Goal: Navigation & Orientation: Find specific page/section

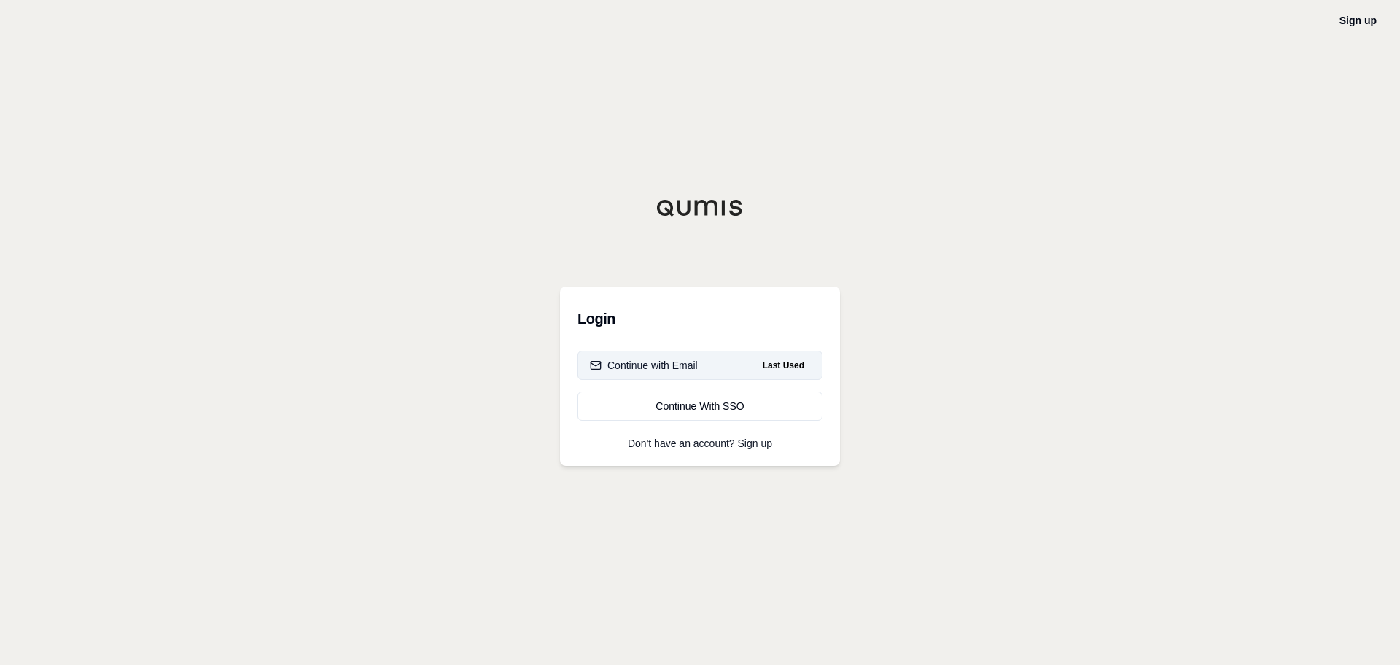
click at [660, 364] on div "Continue with Email" at bounding box center [644, 365] width 108 height 15
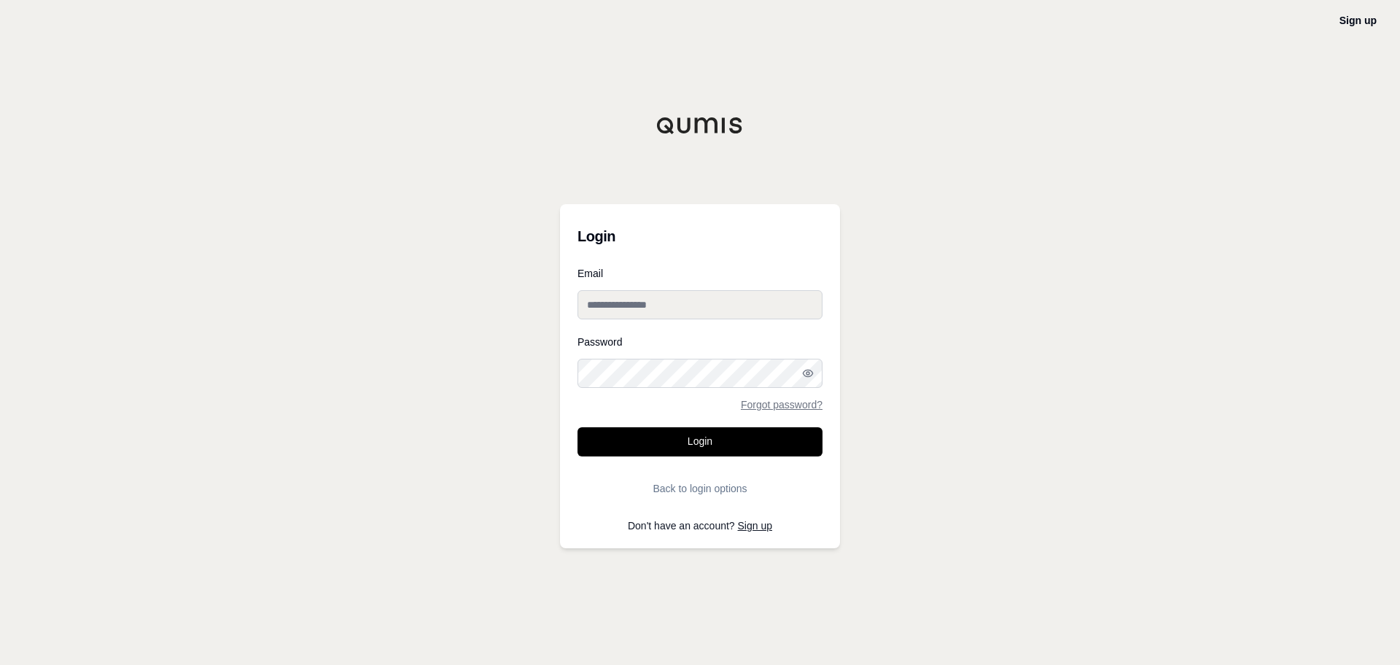
type input "**********"
click at [674, 441] on button "Login" at bounding box center [699, 441] width 245 height 29
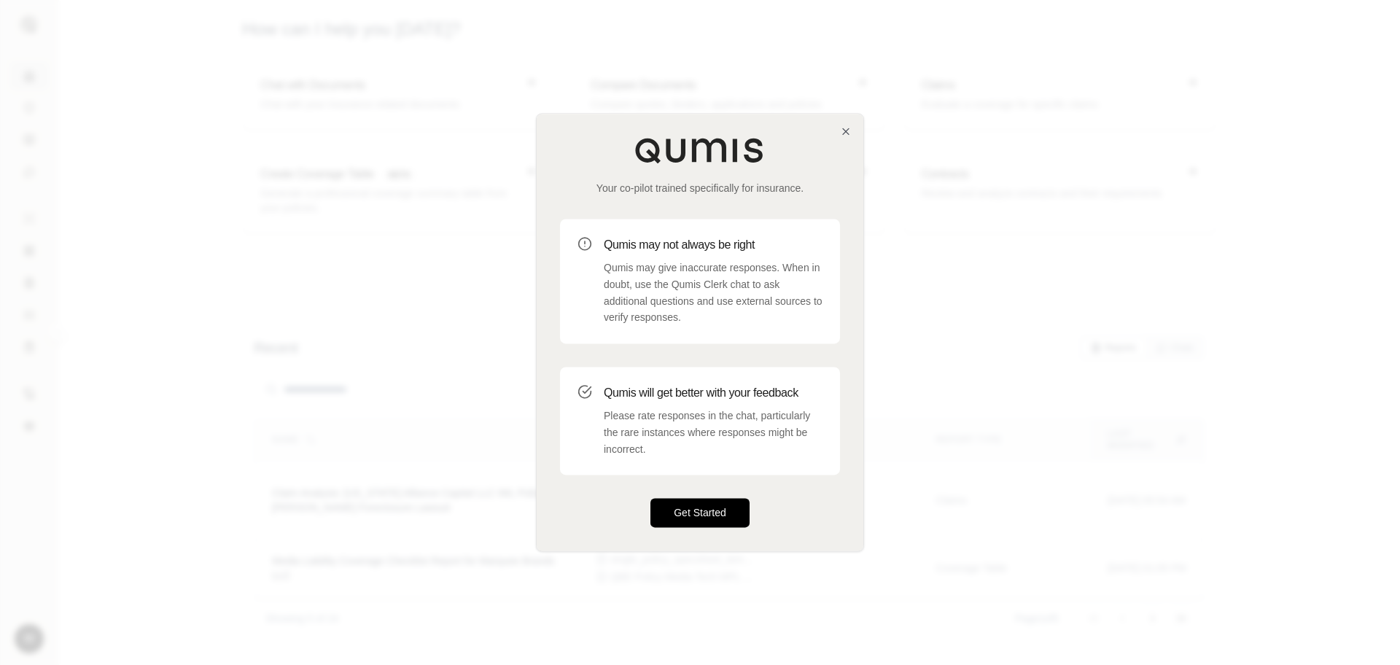
click at [717, 513] on button "Get Started" at bounding box center [699, 513] width 99 height 29
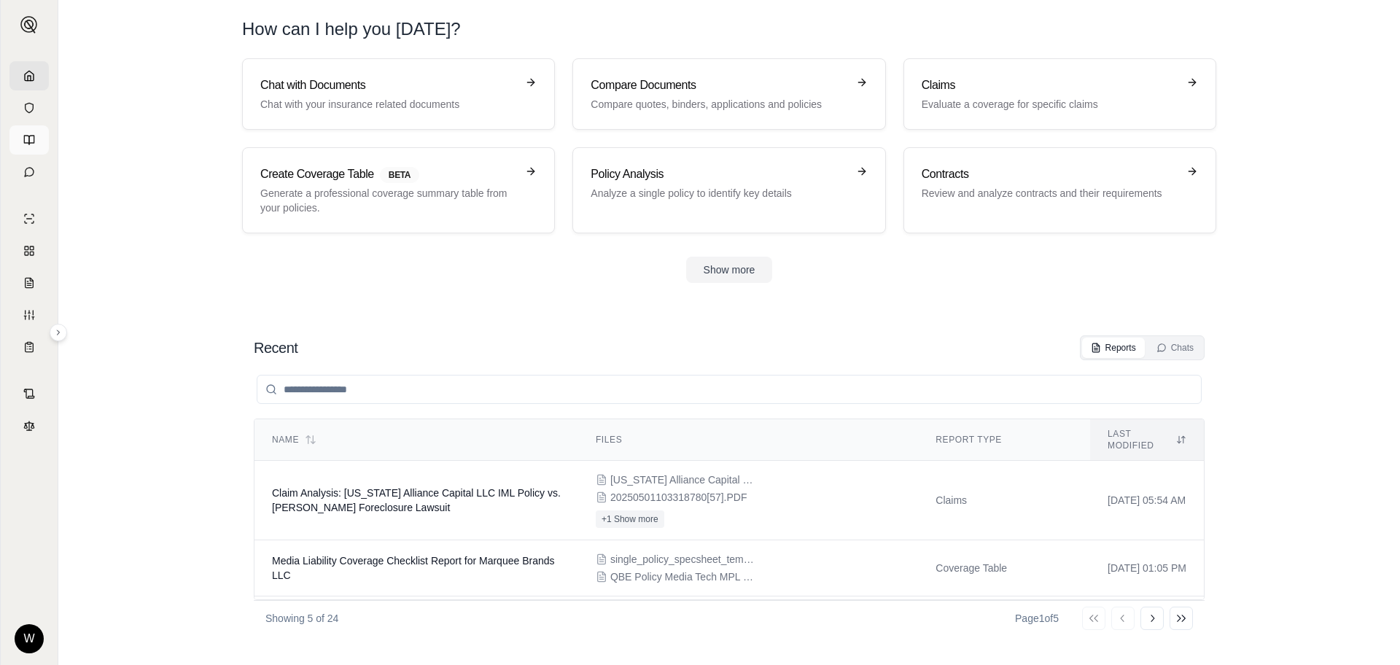
click at [29, 141] on icon at bounding box center [31, 140] width 5 height 9
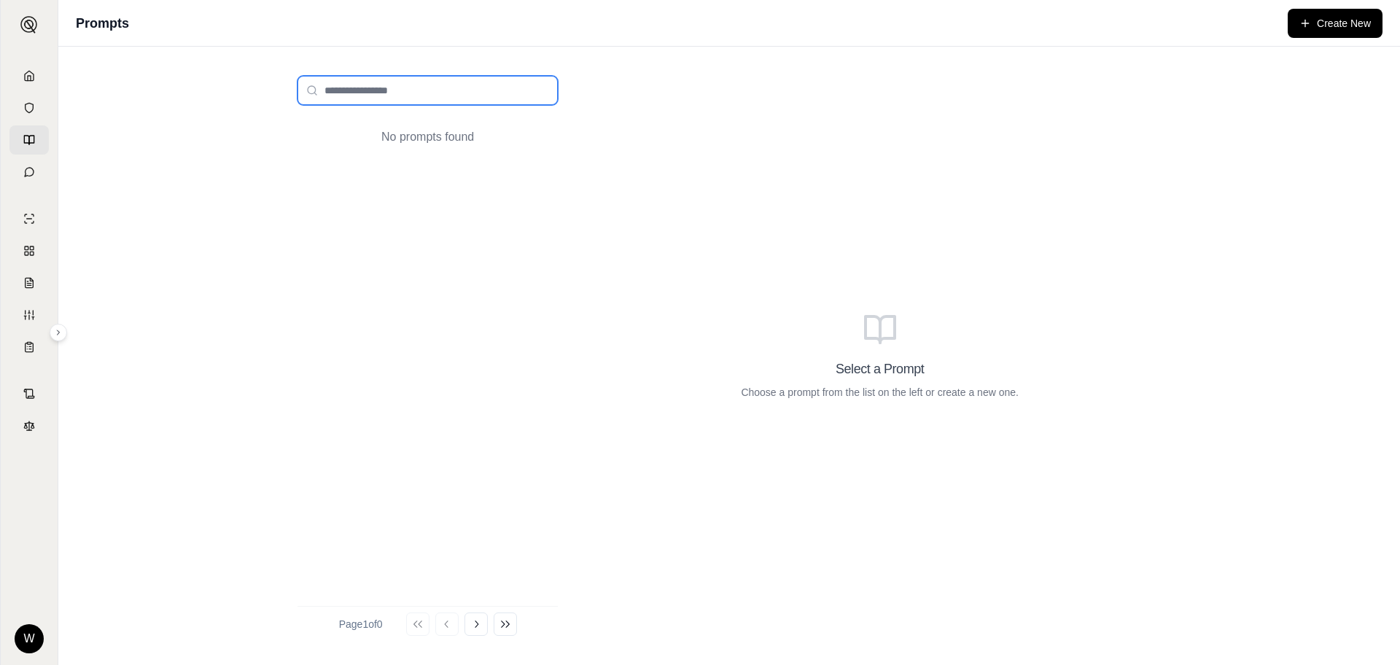
click at [338, 96] on input "search" at bounding box center [427, 90] width 260 height 29
click at [29, 79] on icon at bounding box center [29, 76] width 12 height 12
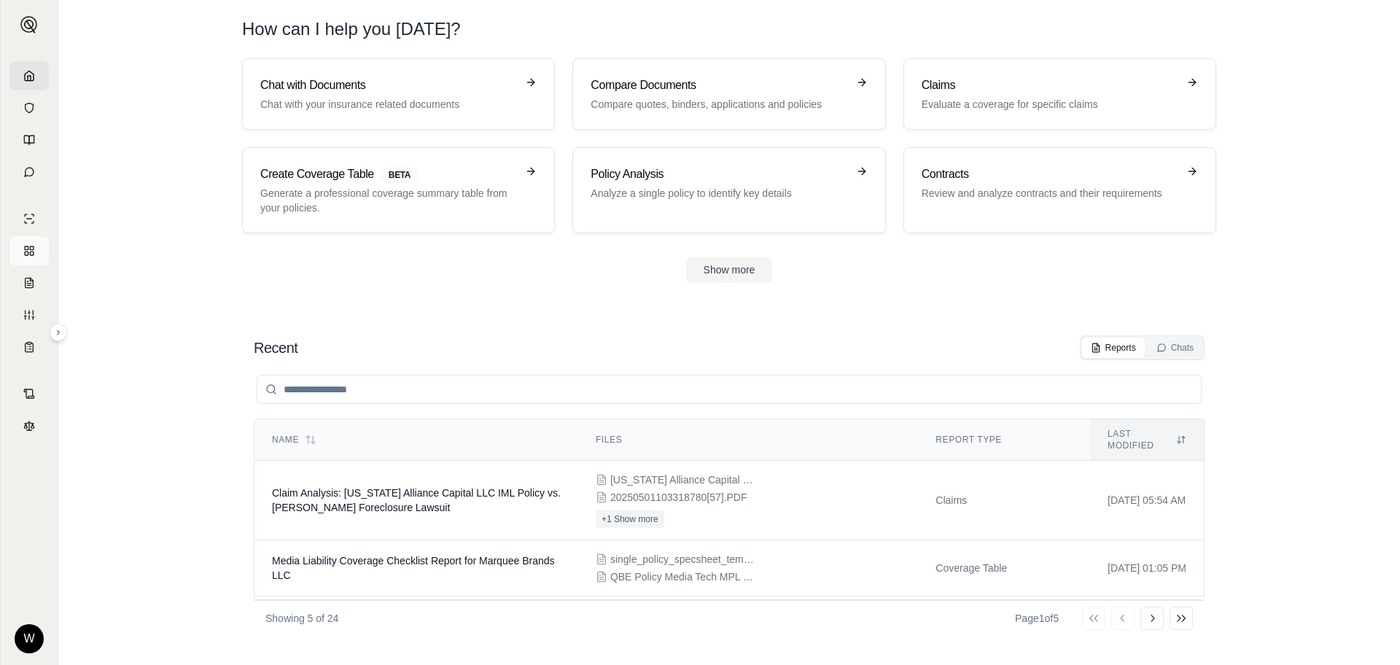
click at [26, 255] on rect at bounding box center [27, 254] width 4 height 4
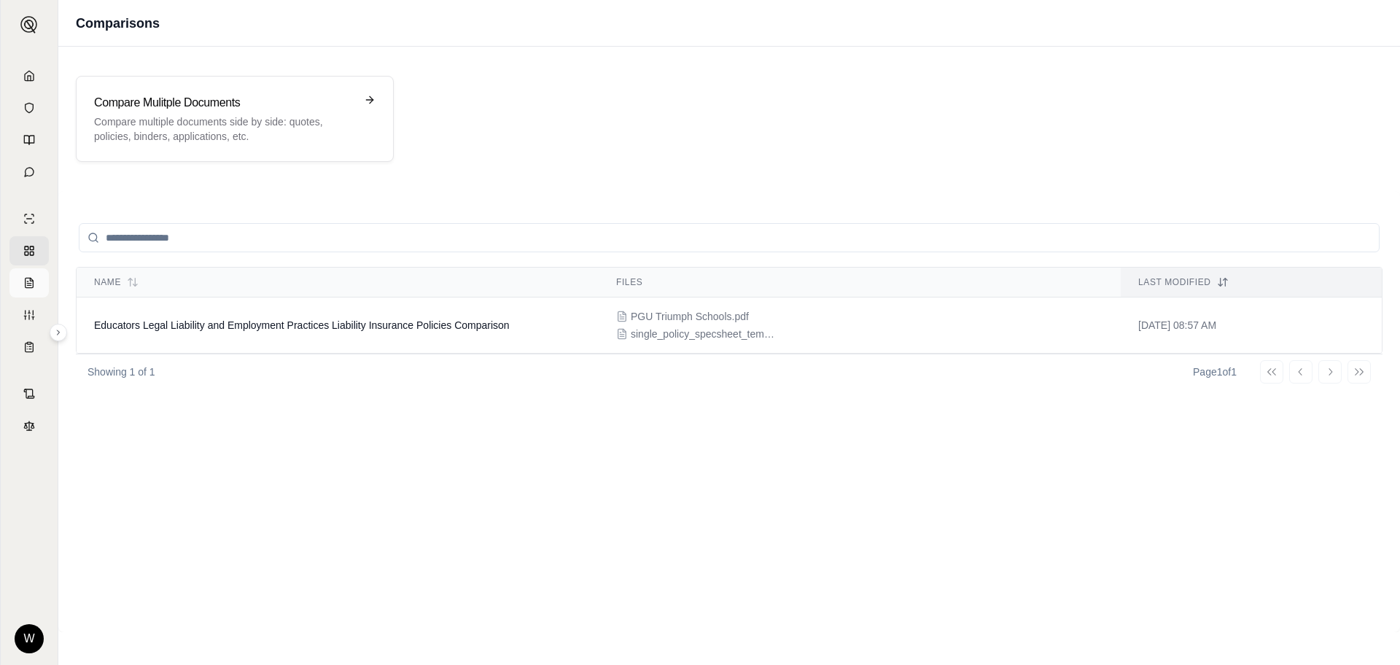
click at [31, 284] on line at bounding box center [29, 284] width 4 height 0
